Goal: Information Seeking & Learning: Learn about a topic

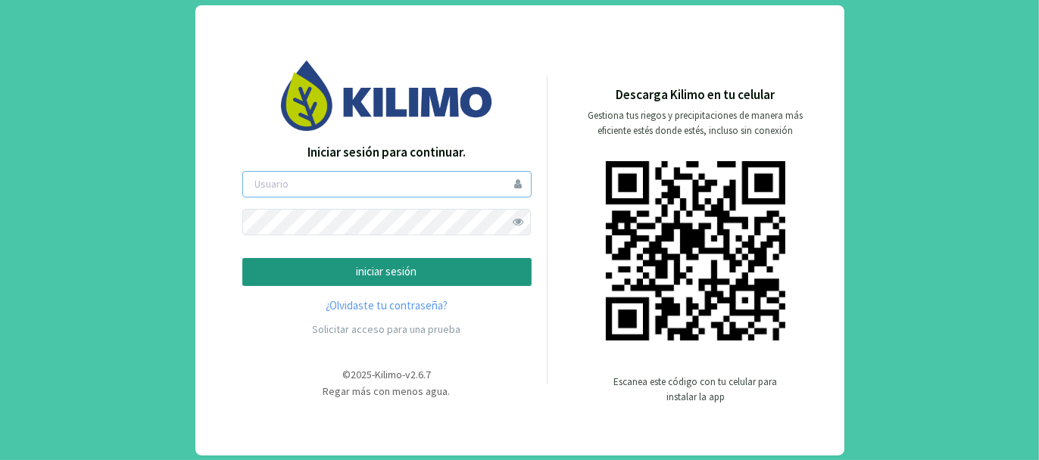
type input "tacchi"
click at [397, 268] on p "iniciar sesión" at bounding box center [386, 271] width 263 height 17
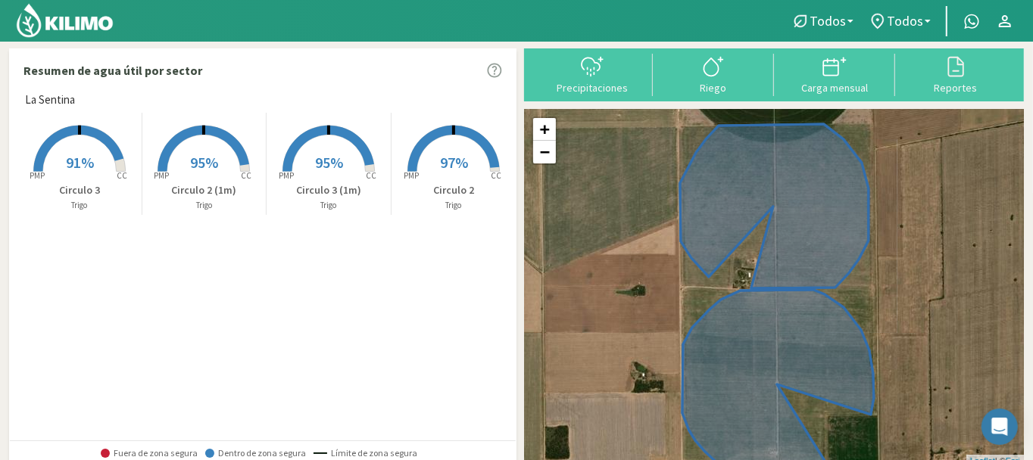
click at [76, 157] on span "91%" at bounding box center [80, 162] width 28 height 19
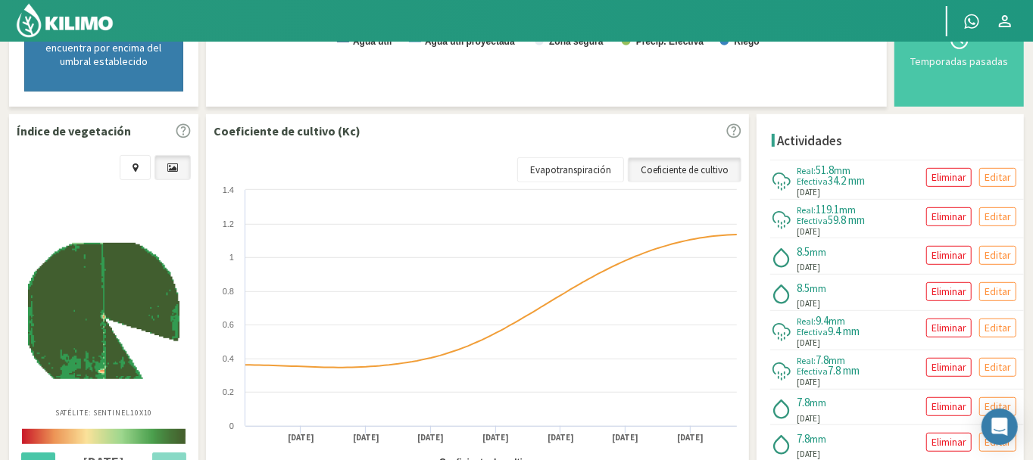
scroll to position [504, 0]
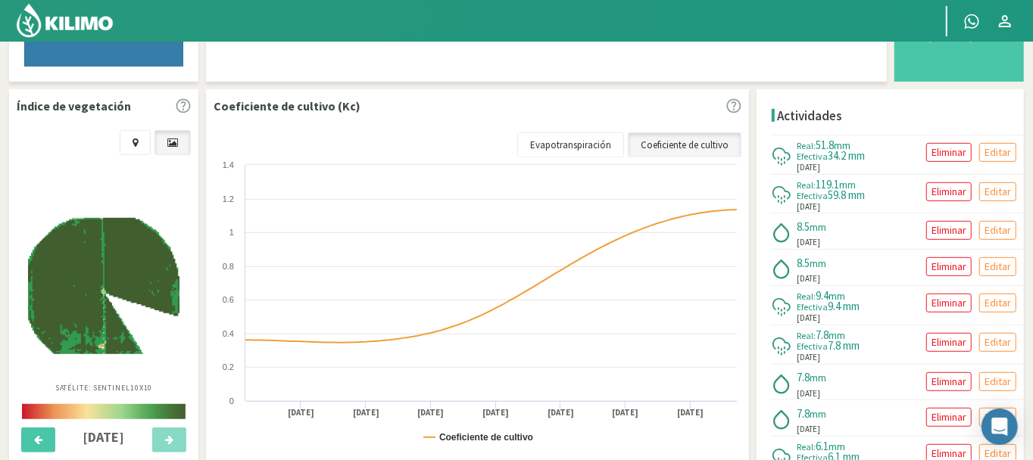
click at [110, 256] on img at bounding box center [103, 286] width 151 height 137
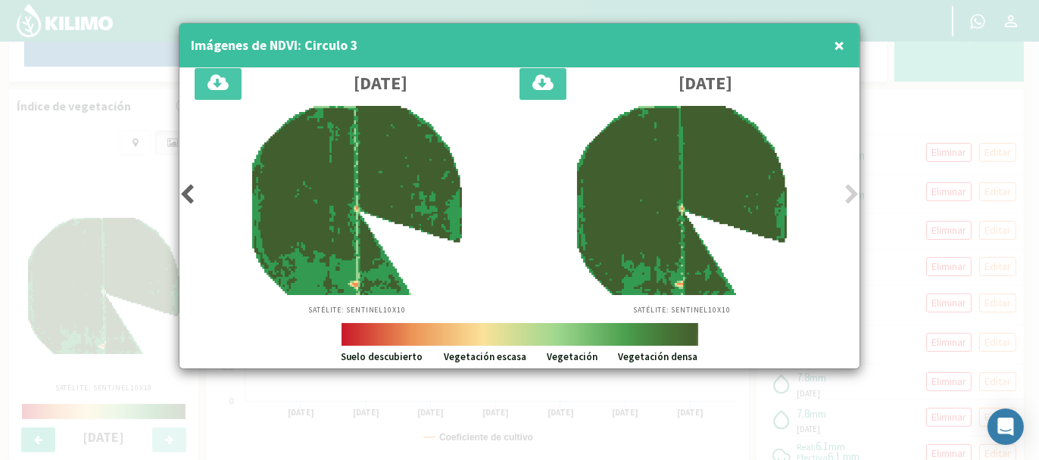
click at [838, 42] on span "×" at bounding box center [839, 45] width 11 height 25
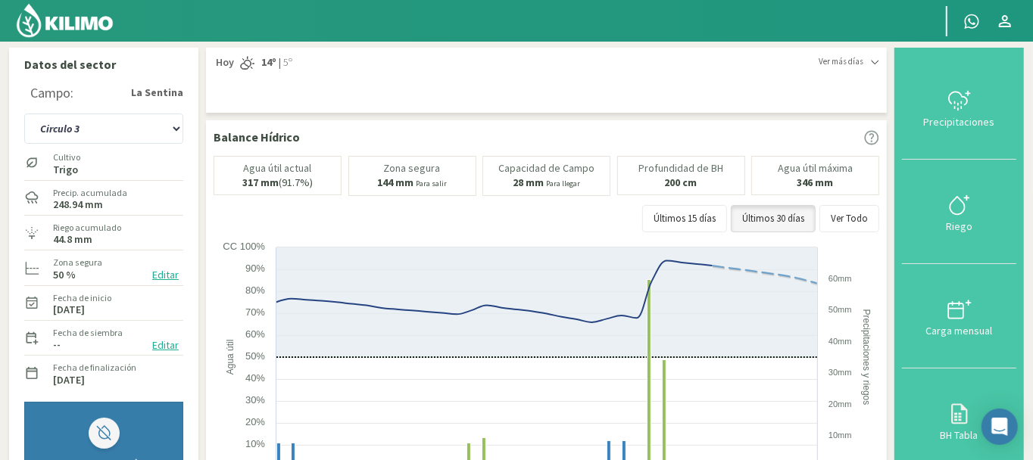
scroll to position [0, 0]
click at [174, 129] on select "Circulo 2 Circulo 2 (1m) Circulo 3 Circulo 3 (1m)" at bounding box center [103, 129] width 159 height 30
click at [24, 114] on select "Circulo 2 Circulo 2 (1m) Circulo 3 Circulo 3 (1m)" at bounding box center [103, 129] width 159 height 30
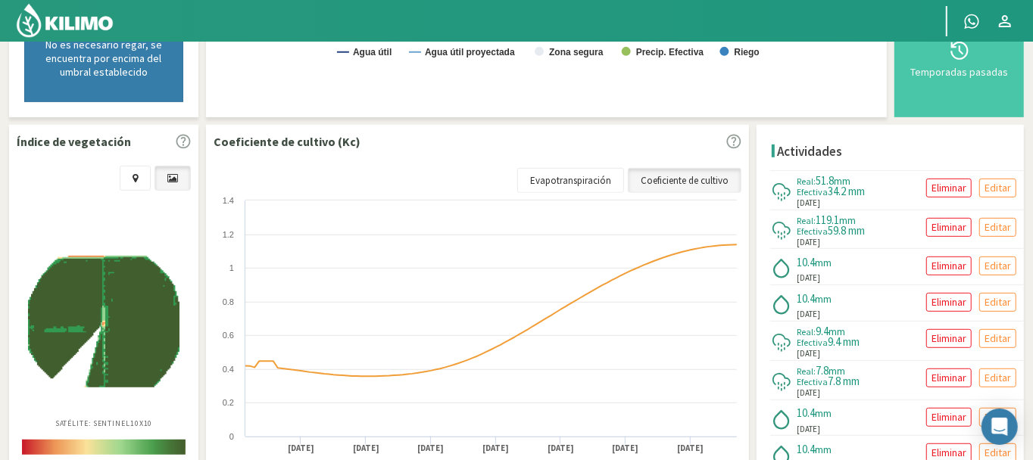
scroll to position [479, 0]
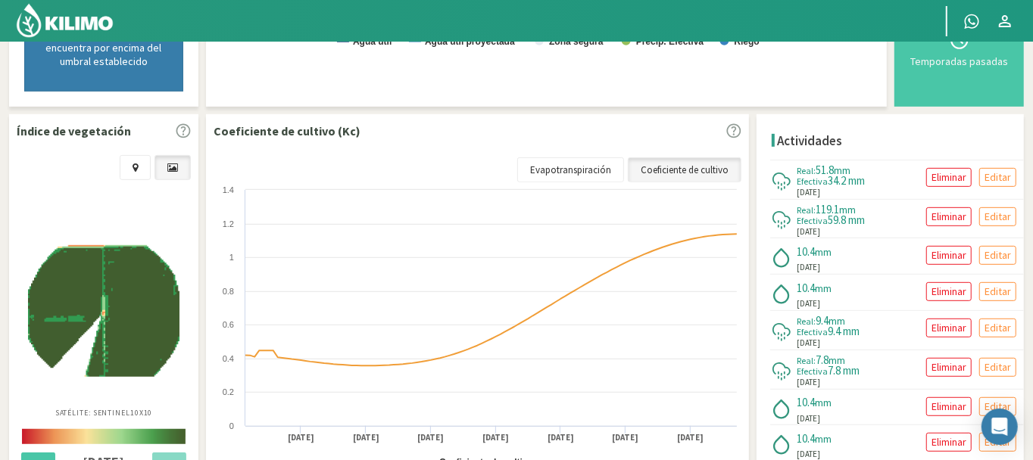
click at [140, 266] on img at bounding box center [103, 311] width 151 height 132
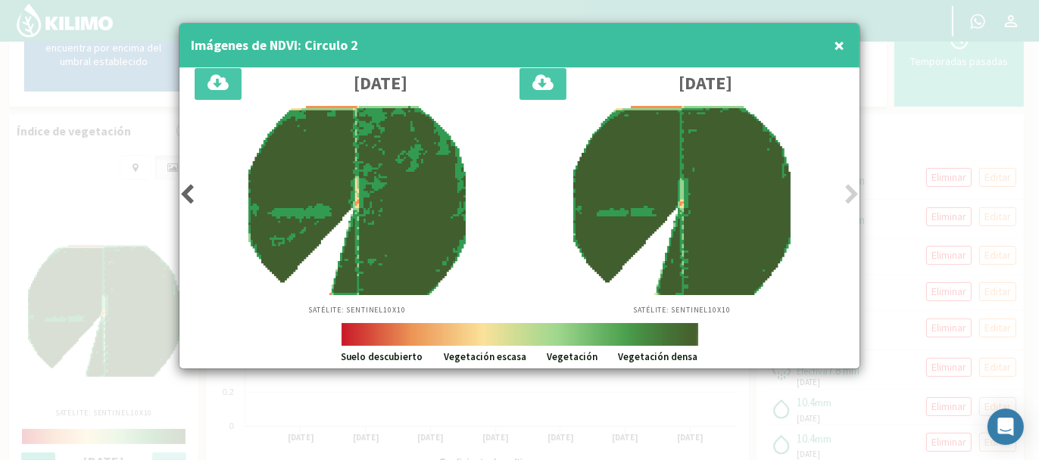
click at [842, 46] on span "×" at bounding box center [839, 45] width 11 height 25
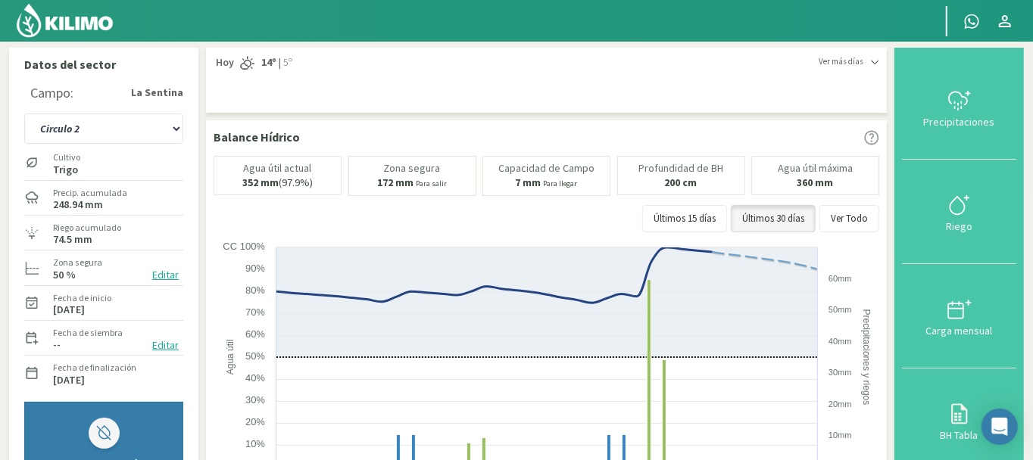
scroll to position [0, 0]
click at [177, 128] on select "Circulo 2 Circulo 2 (1m) Circulo 3 Circulo 3 (1m)" at bounding box center [103, 129] width 159 height 30
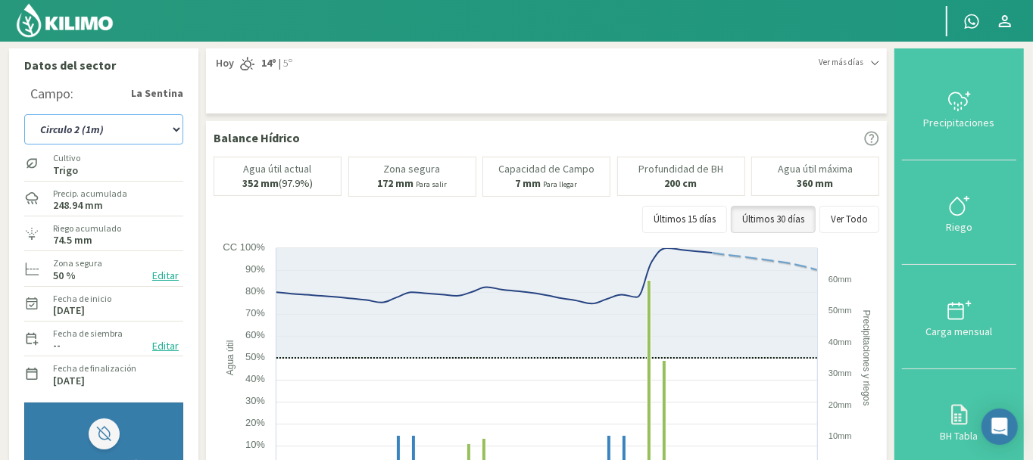
click at [24, 114] on select "Circulo 2 Circulo 2 (1m) Circulo 3 Circulo 3 (1m)" at bounding box center [103, 129] width 159 height 30
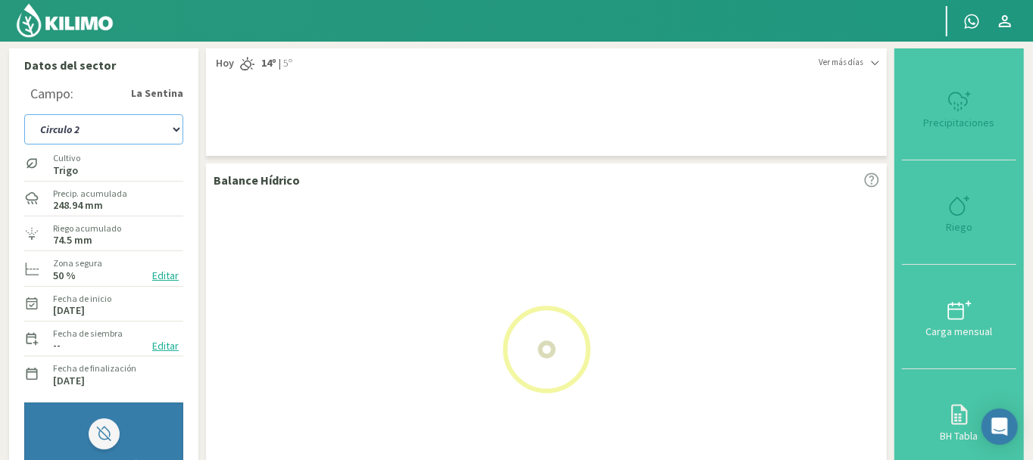
select select "9: Object"
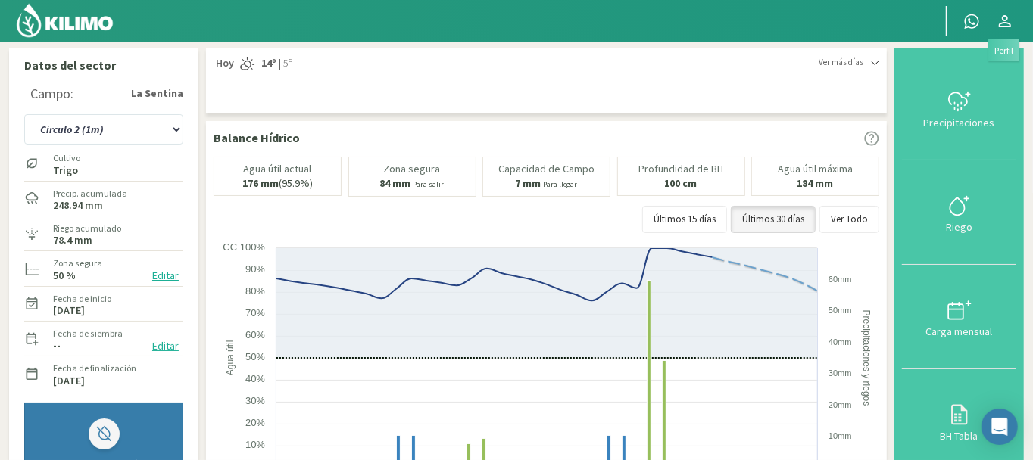
click at [1005, 20] on icon at bounding box center [1005, 21] width 12 height 12
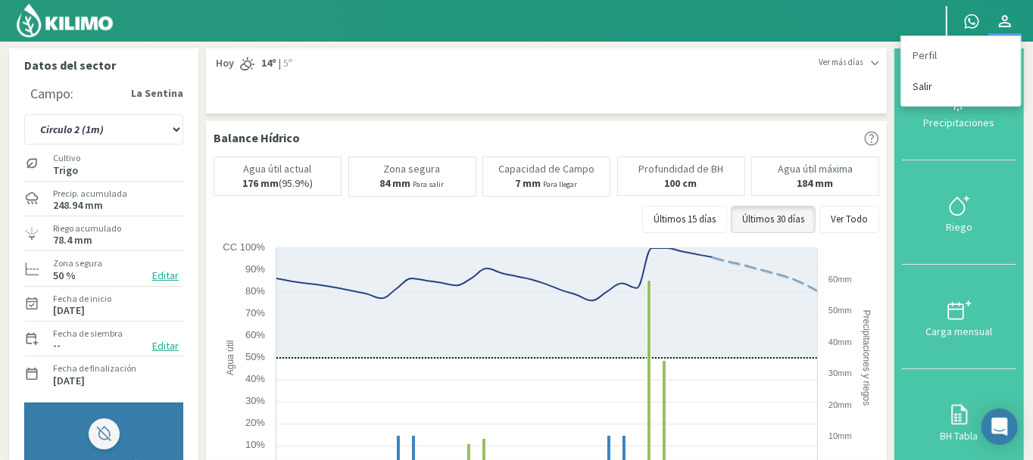
click at [933, 83] on link "Salir" at bounding box center [961, 86] width 120 height 31
